Goal: Task Accomplishment & Management: Use online tool/utility

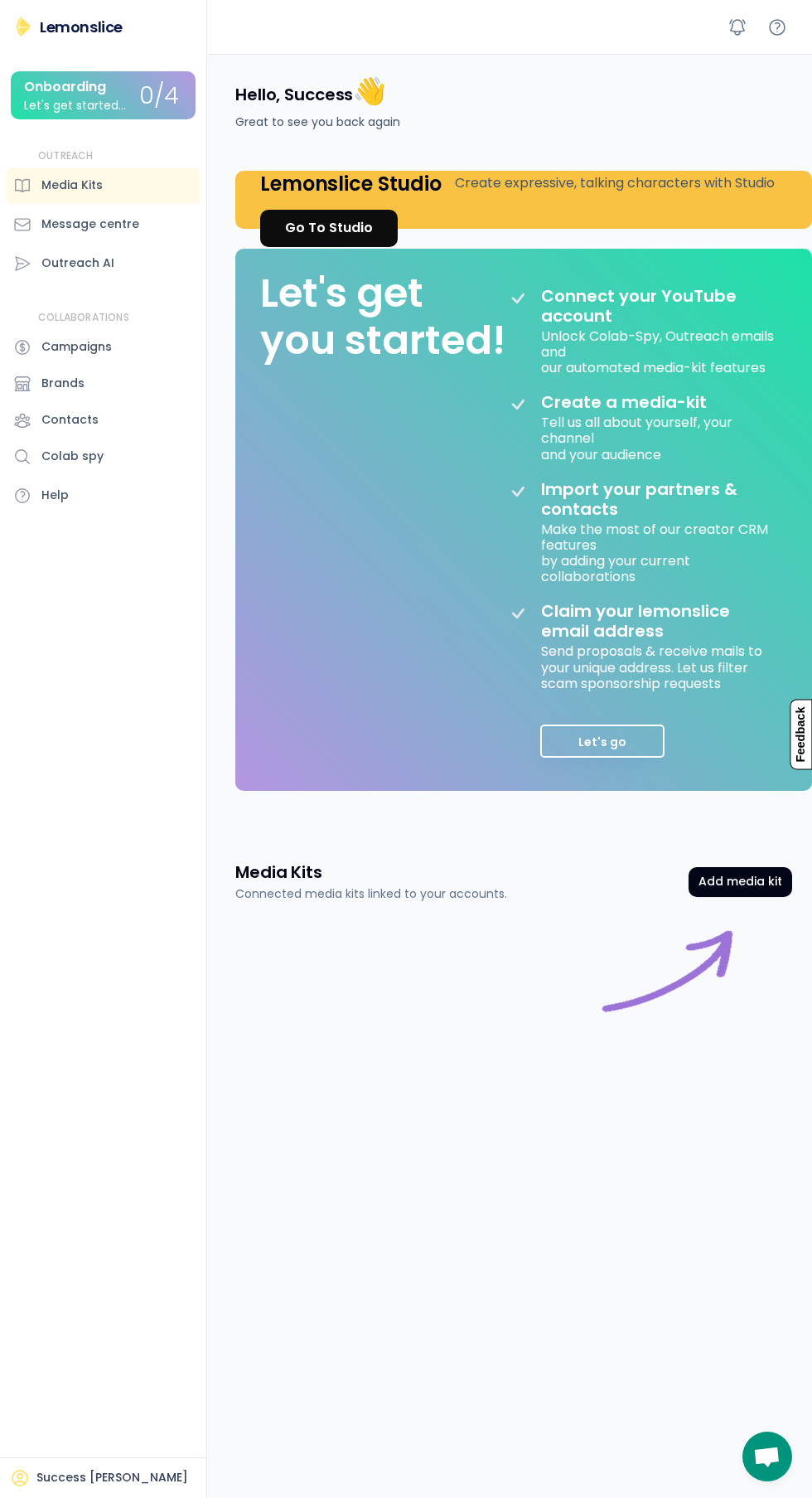
click at [317, 227] on div "Go To Studio" at bounding box center [329, 227] width 88 height 20
click at [333, 227] on div "Go To Studio" at bounding box center [329, 227] width 88 height 20
click at [723, 878] on button "Add media kit" at bounding box center [740, 882] width 104 height 30
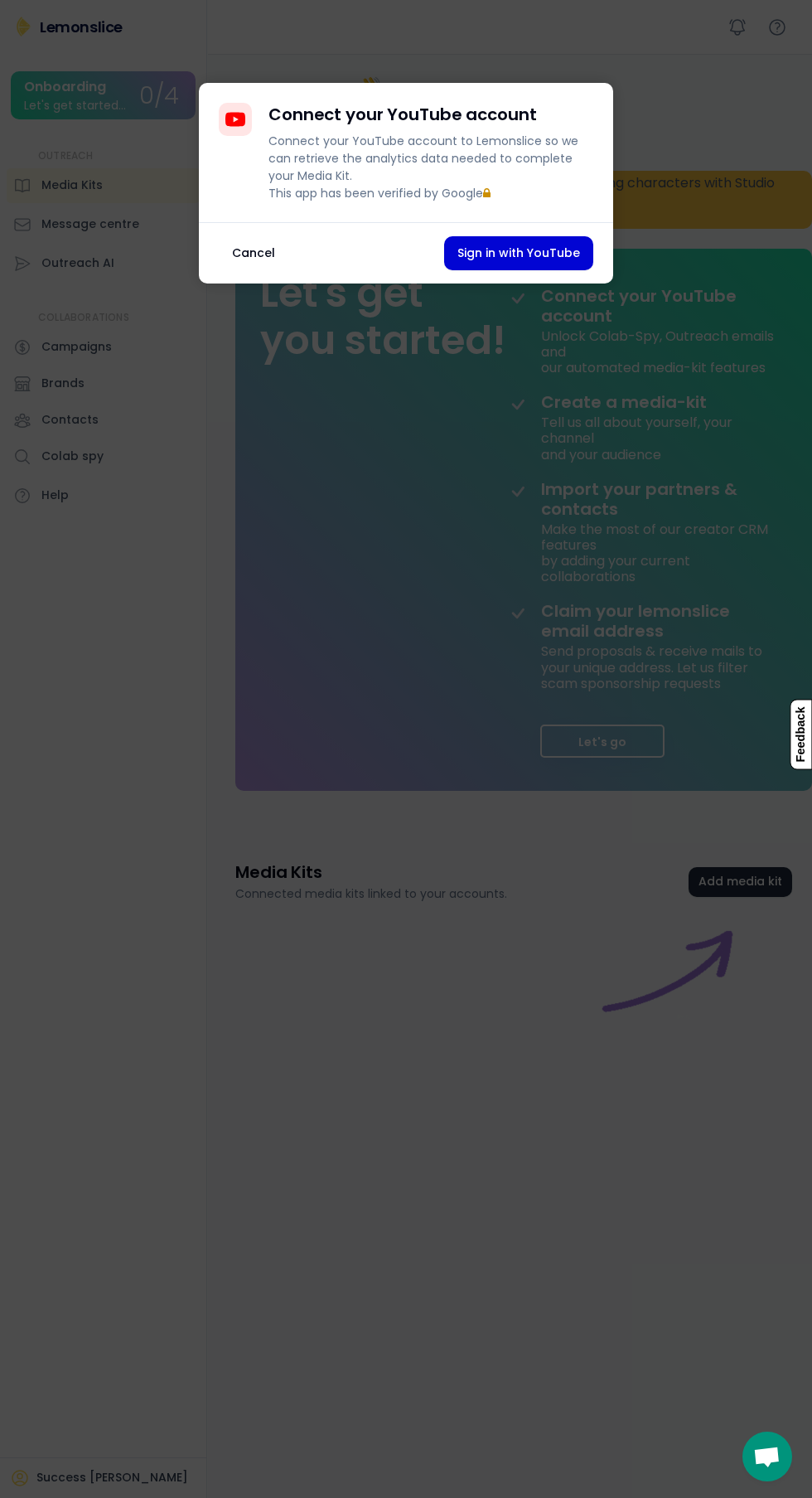
click at [540, 257] on button "Sign in with YouTube" at bounding box center [518, 252] width 149 height 34
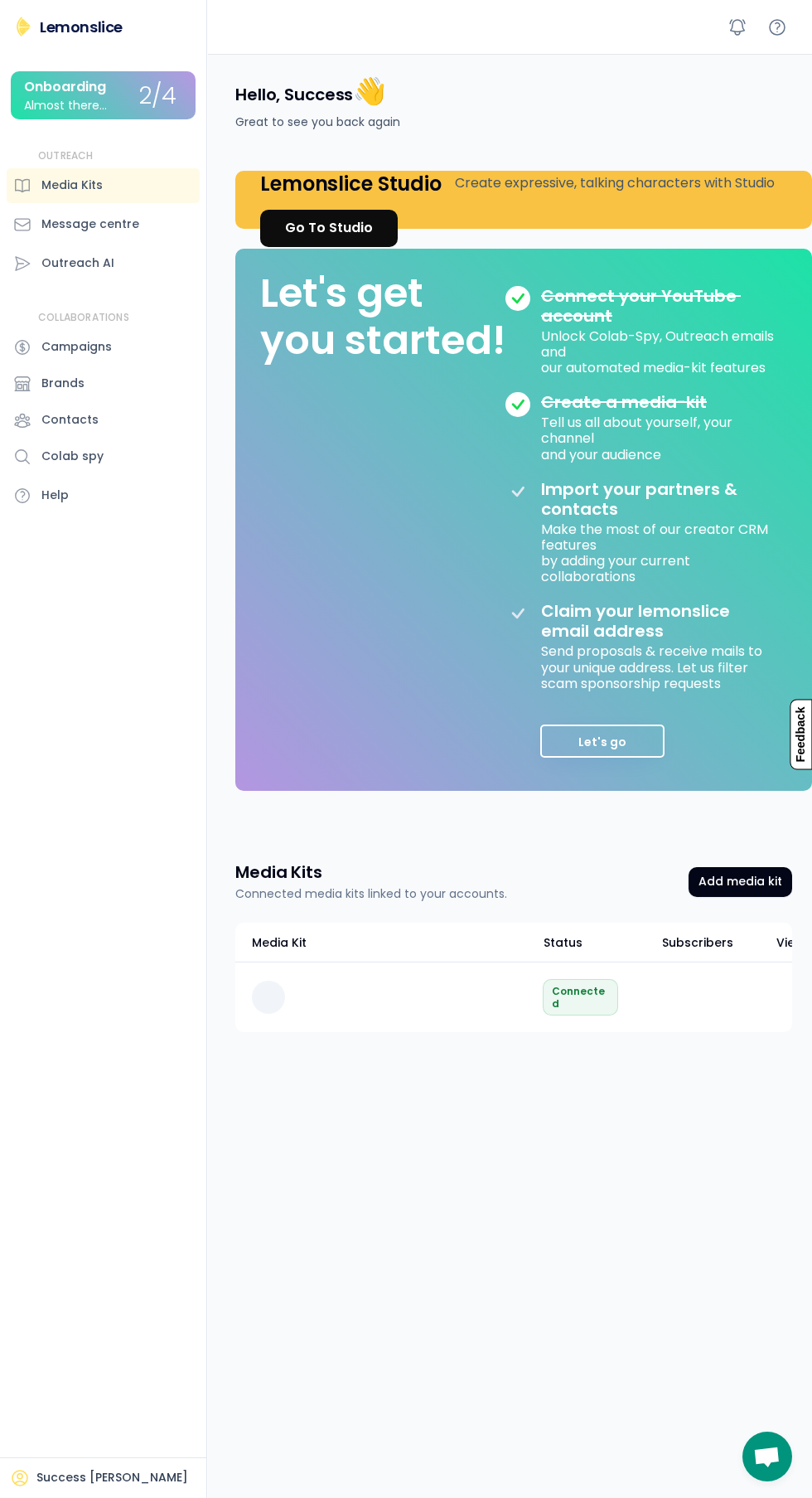
click at [657, 729] on button "Let's go" at bounding box center [603, 741] width 124 height 33
